Goal: Task Accomplishment & Management: Manage account settings

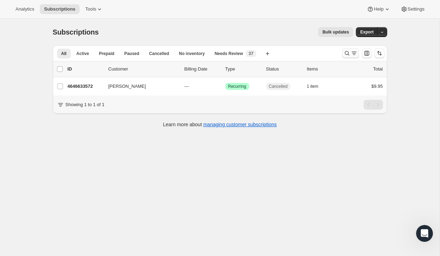
click at [351, 50] on icon "Search and filter results" at bounding box center [354, 53] width 7 height 7
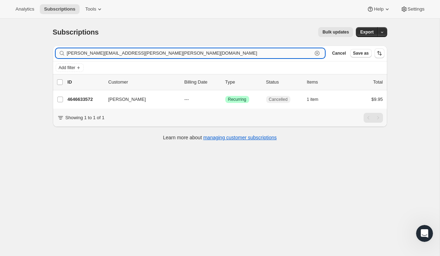
click at [321, 53] on div "[PERSON_NAME][EMAIL_ADDRESS][PERSON_NAME][PERSON_NAME][DOMAIN_NAME] Clear" at bounding box center [191, 53] width 270 height 10
click at [318, 53] on icon "button" at bounding box center [317, 53] width 7 height 7
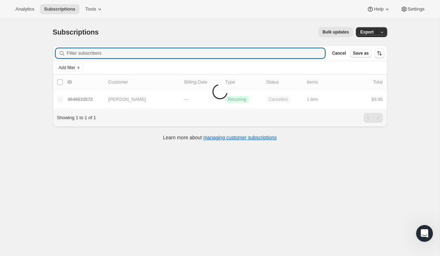
paste input "[PERSON_NAME][EMAIL_ADDRESS][PERSON_NAME][DOMAIN_NAME]"
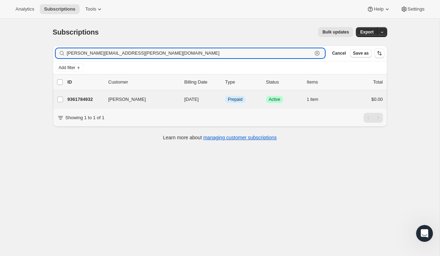
type input "[PERSON_NAME][EMAIL_ADDRESS][PERSON_NAME][DOMAIN_NAME]"
click at [351, 104] on div "[PERSON_NAME] 9361784932 [PERSON_NAME] [DATE] Info Prepaid Success Active 1 ite…" at bounding box center [220, 99] width 335 height 18
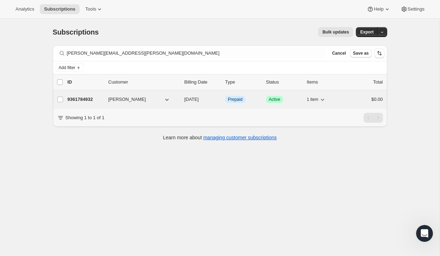
click at [352, 101] on div "$0.00" at bounding box center [365, 99] width 35 height 7
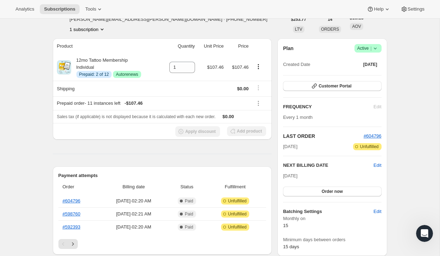
scroll to position [47, 0]
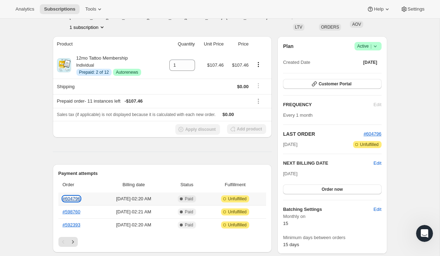
click at [80, 198] on link "#604796" at bounding box center [72, 198] width 18 height 5
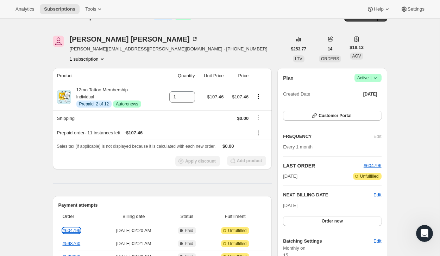
scroll to position [0, 0]
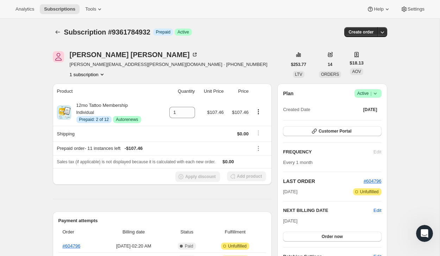
click at [372, 93] on icon at bounding box center [375, 93] width 7 height 7
click at [365, 120] on span "Cancel subscription" at bounding box center [366, 119] width 40 height 5
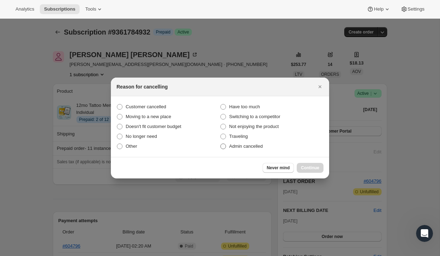
click at [296, 146] on label "Admin cancelled" at bounding box center [272, 146] width 104 height 10
click at [221, 144] on input "Admin cancelled" at bounding box center [221, 143] width 0 height 0
radio input "true"
click at [308, 166] on span "Continue" at bounding box center [310, 168] width 18 height 6
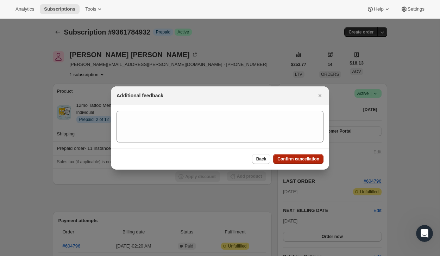
click at [308, 156] on button "Confirm cancellation" at bounding box center [298, 159] width 50 height 10
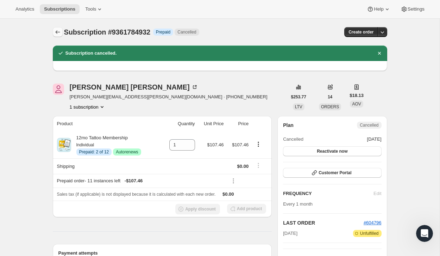
click at [58, 33] on icon "Subscriptions" at bounding box center [57, 32] width 7 height 7
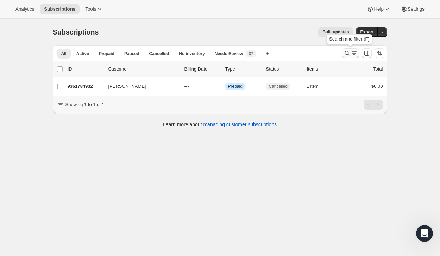
click at [345, 51] on icon "Search and filter results" at bounding box center [347, 53] width 7 height 7
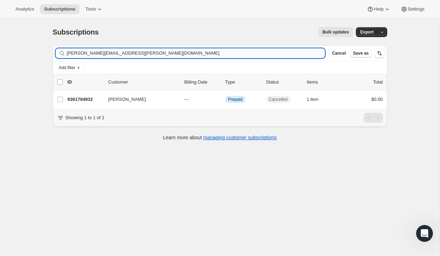
click at [297, 52] on input "[PERSON_NAME][EMAIL_ADDRESS][PERSON_NAME][DOMAIN_NAME]" at bounding box center [196, 53] width 259 height 10
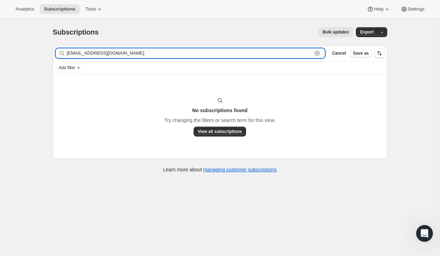
click at [191, 53] on input "[EMAIL_ADDRESS][DOMAIN_NAME]" at bounding box center [190, 53] width 246 height 10
paste input "[MEDICAL_DATA][PERSON_NAME]"
type input "[MEDICAL_DATA][PERSON_NAME]"
